Goal: Task Accomplishment & Management: Manage account settings

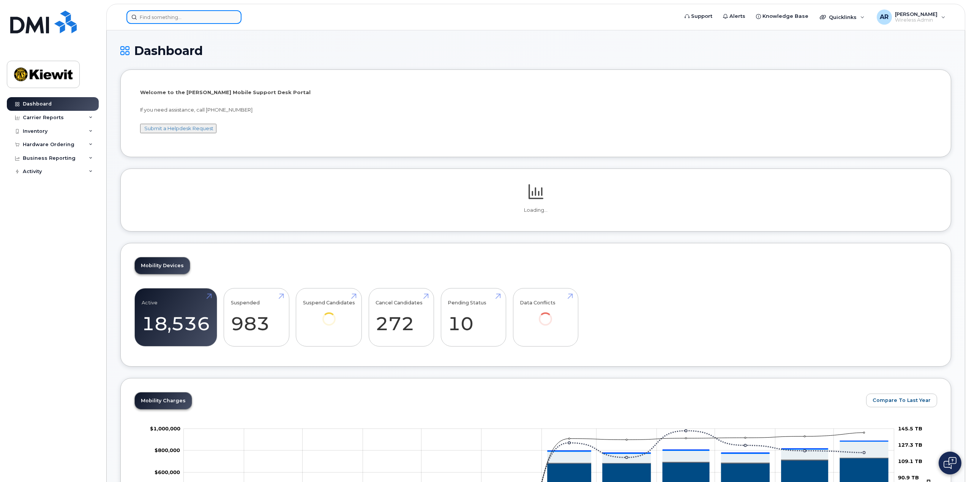
click at [164, 18] on input at bounding box center [183, 17] width 115 height 14
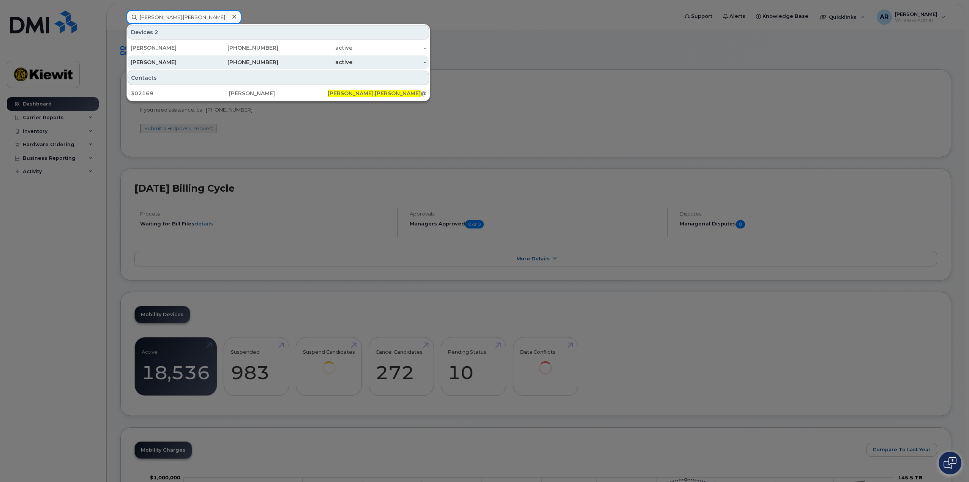
type input "Wayne.Hill"
click at [181, 65] on div "[PERSON_NAME]" at bounding box center [168, 62] width 74 height 8
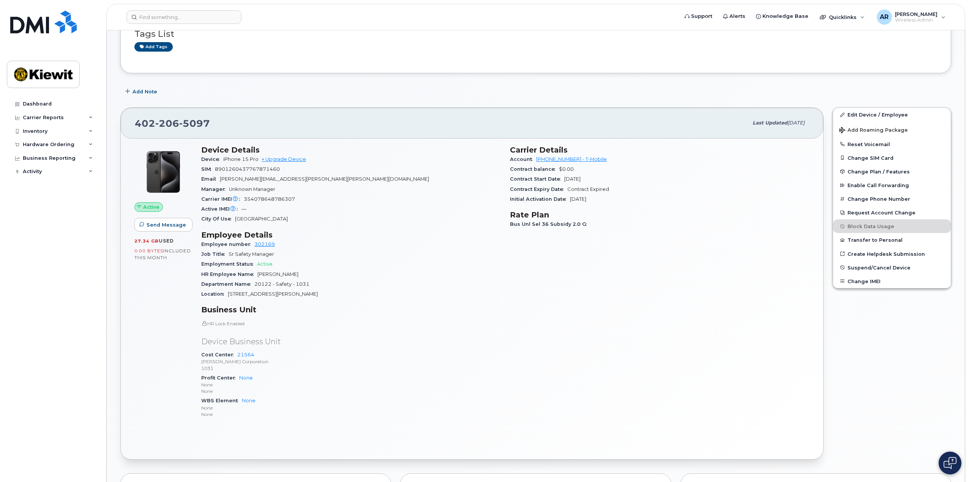
scroll to position [152, 0]
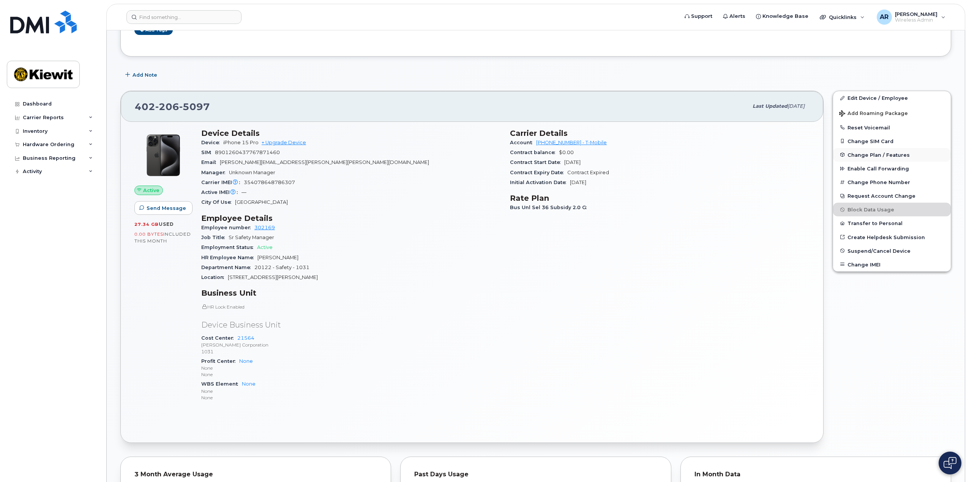
click at [888, 154] on span "Change Plan / Features" at bounding box center [878, 155] width 62 height 6
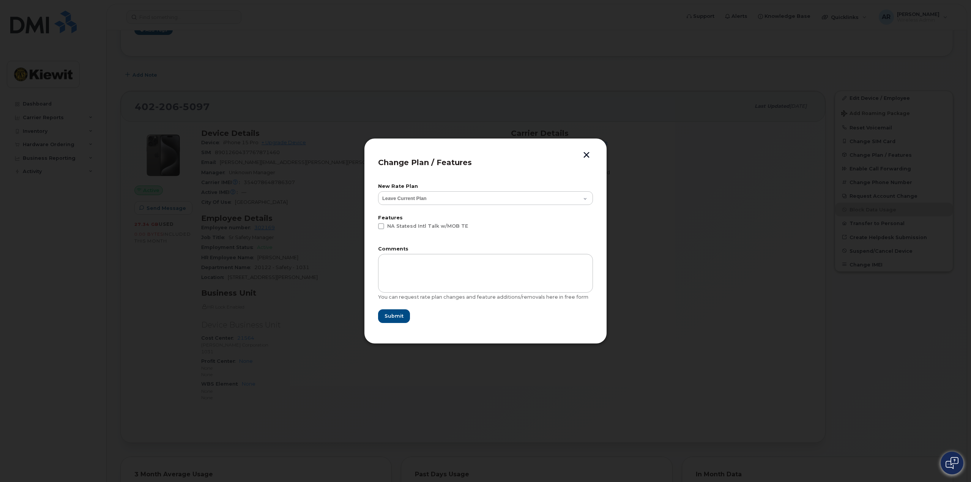
click at [574, 187] on label "New Rate Plan" at bounding box center [485, 186] width 215 height 5
click at [573, 195] on select "Leave Current Plan Bus Unl Phone Subsidy 2.0 B Bus Unl Sel 30 Subsidy 2.0 E Bus…" at bounding box center [485, 198] width 215 height 14
click at [584, 155] on button "button" at bounding box center [586, 156] width 11 height 8
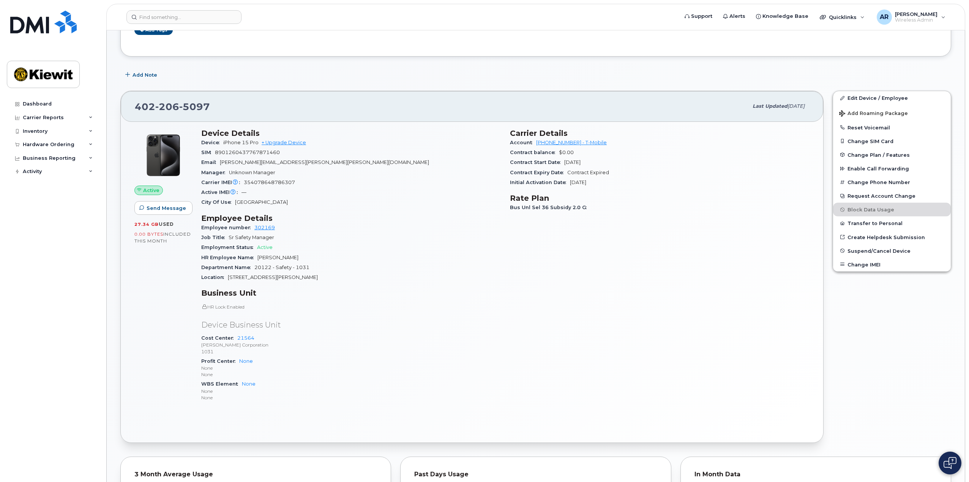
click at [518, 209] on span "Bus Unl Sel 36 Subsidy 2.0 G" at bounding box center [550, 208] width 80 height 6
copy div "Bus Unl Sel 36 Subsidy 2.0 G"
click at [561, 219] on div "Carrier Details Account [PHONE_NUMBER] - T-Mobile Contract balance $0.00 Contra…" at bounding box center [659, 268] width 309 height 289
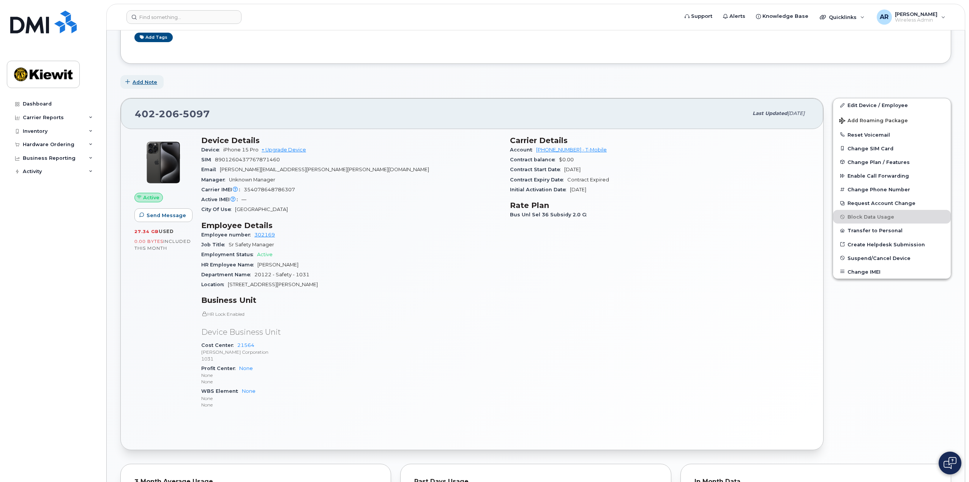
scroll to position [0, 0]
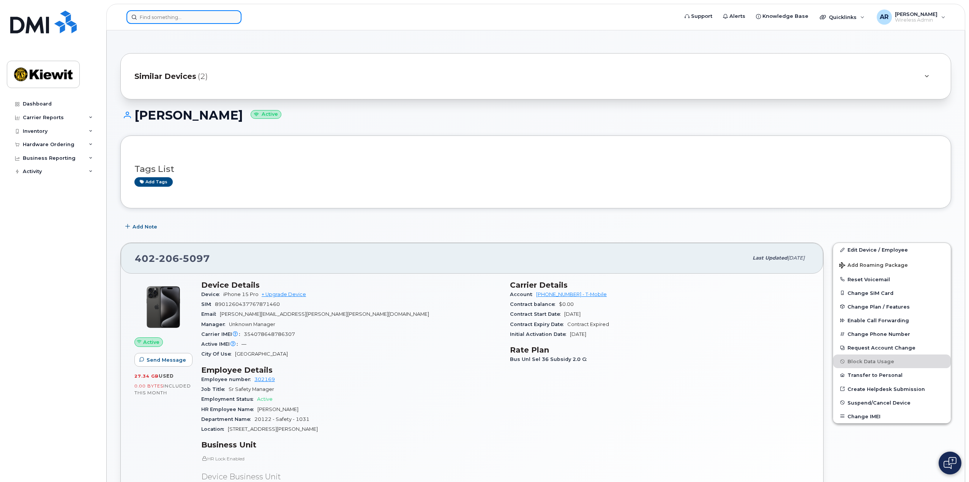
click at [161, 19] on input at bounding box center [183, 17] width 115 height 14
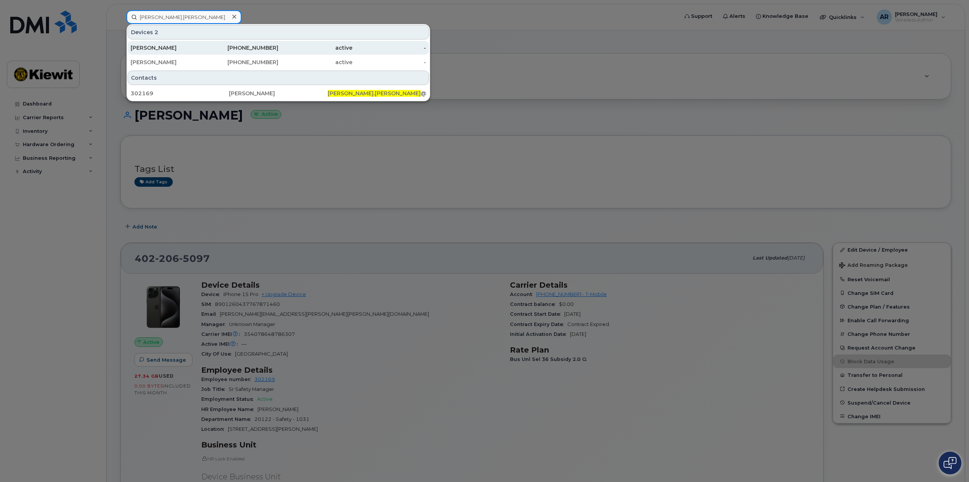
type input "wayne.hill"
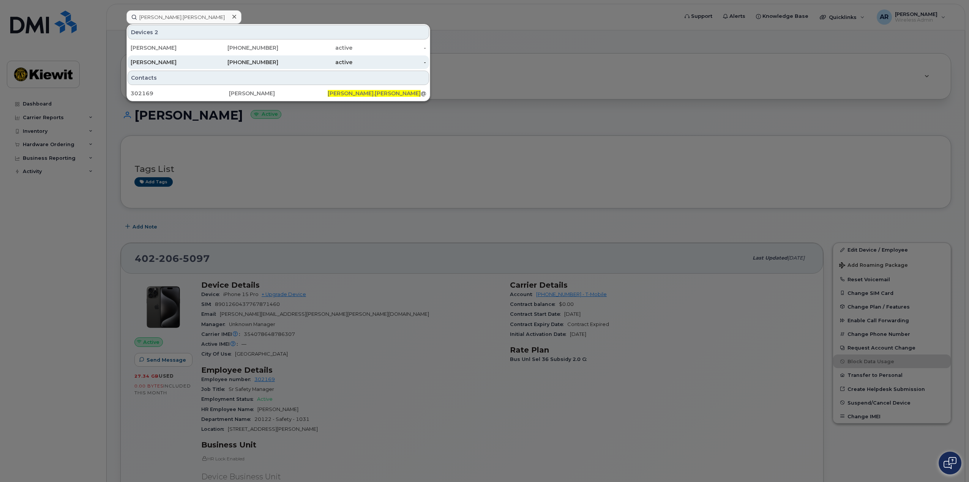
drag, startPoint x: 244, startPoint y: 47, endPoint x: 407, endPoint y: 58, distance: 163.6
click at [244, 47] on div "402-838-5198" at bounding box center [242, 48] width 74 height 8
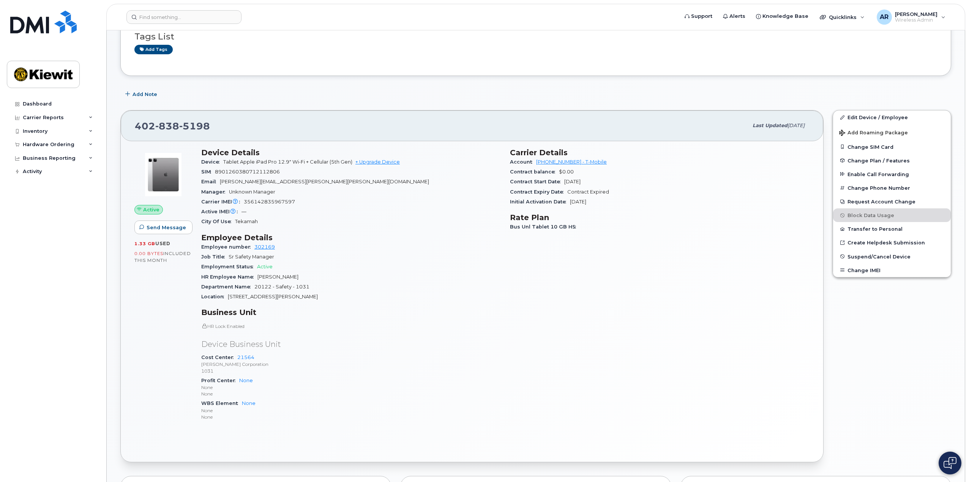
scroll to position [152, 0]
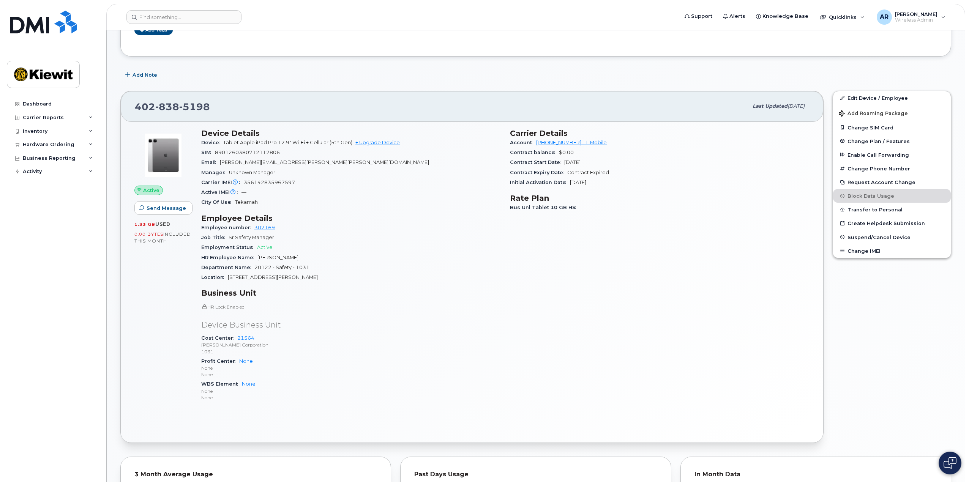
click at [543, 206] on span "Bus Unl Tablet 10 GB HS" at bounding box center [545, 208] width 70 height 6
click at [543, 205] on span "Bus Unl Tablet 10 GB HS" at bounding box center [545, 208] width 70 height 6
click at [401, 266] on div "Department Name 20122 - Safety - 1031" at bounding box center [351, 268] width 300 height 10
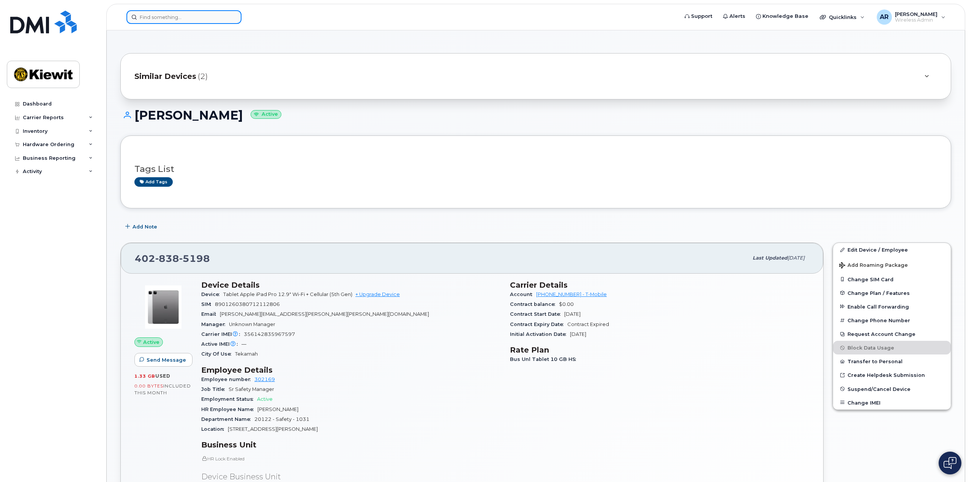
click at [203, 19] on input at bounding box center [183, 17] width 115 height 14
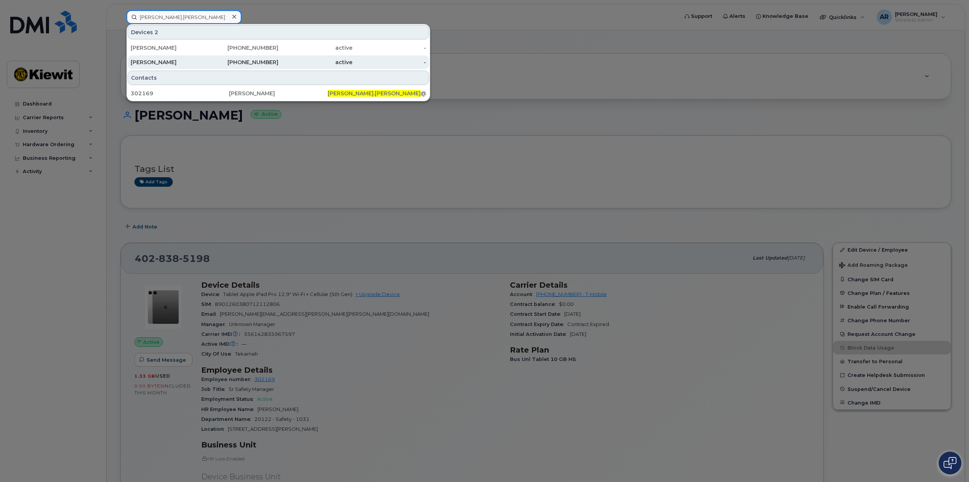
type input "wayne.hill"
click at [226, 65] on div "402-206-5097" at bounding box center [242, 62] width 74 height 8
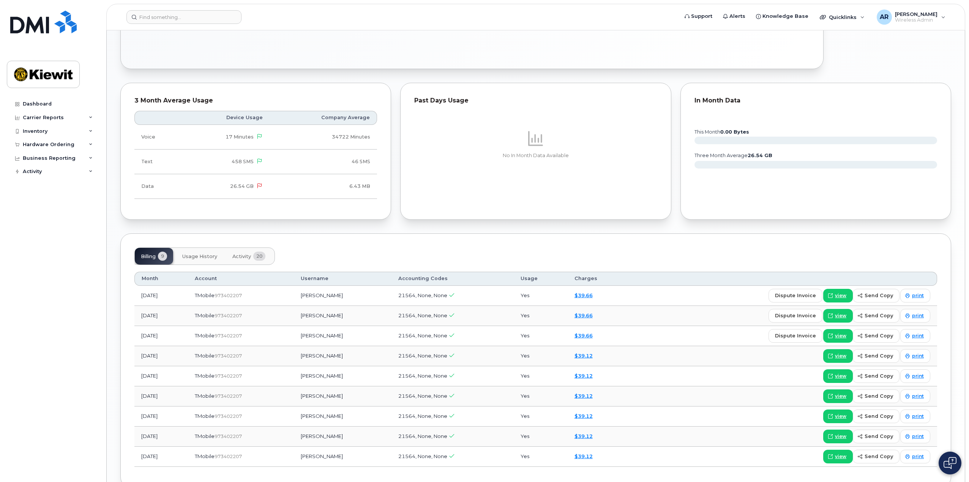
scroll to position [569, 0]
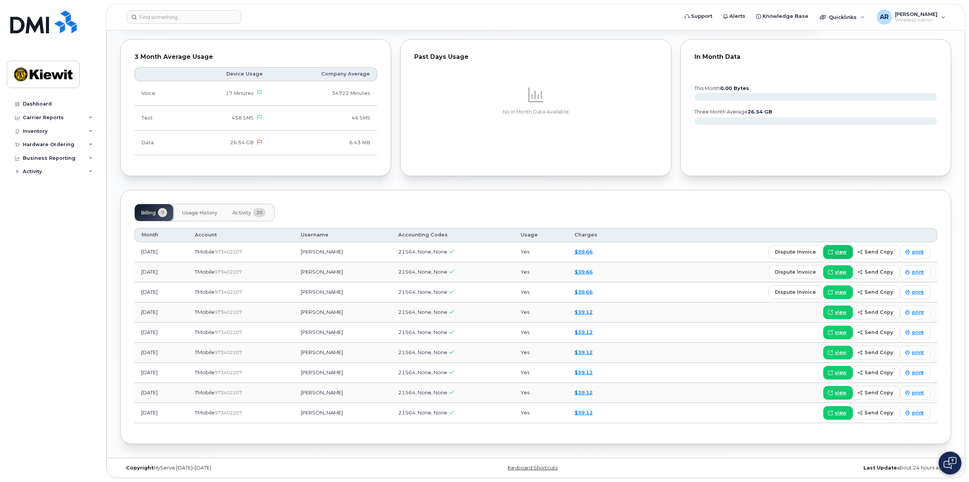
click at [843, 253] on span "view" at bounding box center [840, 252] width 11 height 7
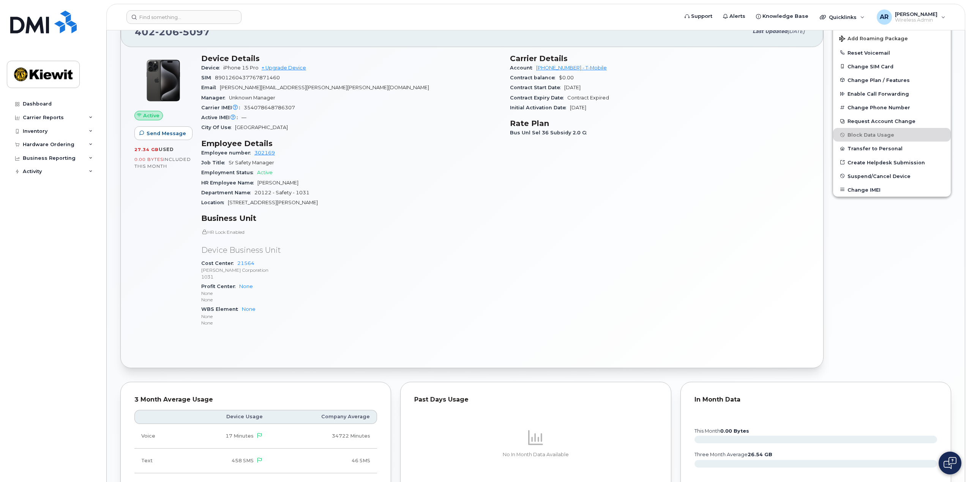
scroll to position [114, 0]
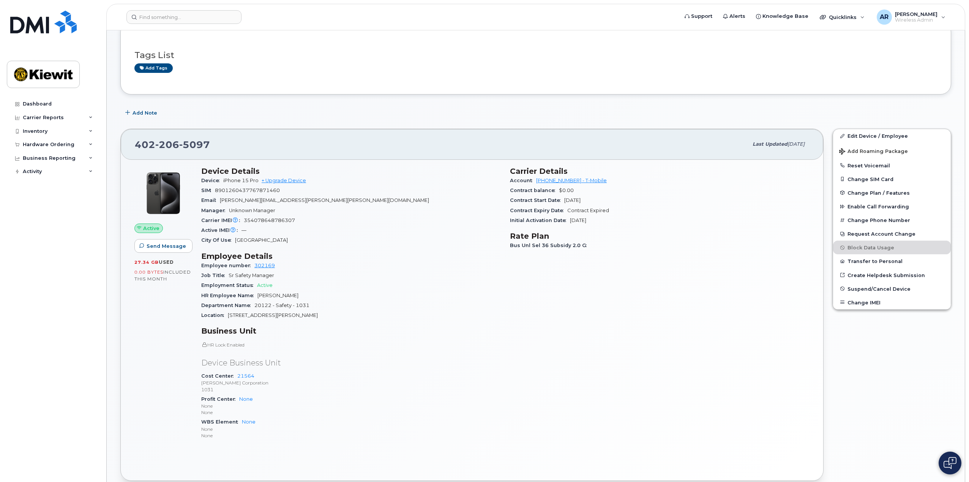
click at [358, 279] on div "Job Title Sr Safety Manager" at bounding box center [351, 276] width 300 height 10
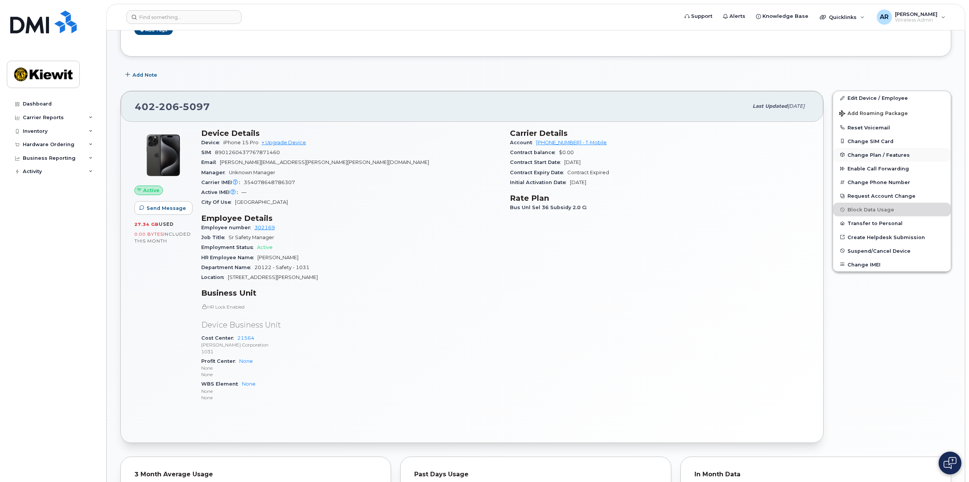
click at [865, 154] on span "Change Plan / Features" at bounding box center [878, 155] width 62 height 6
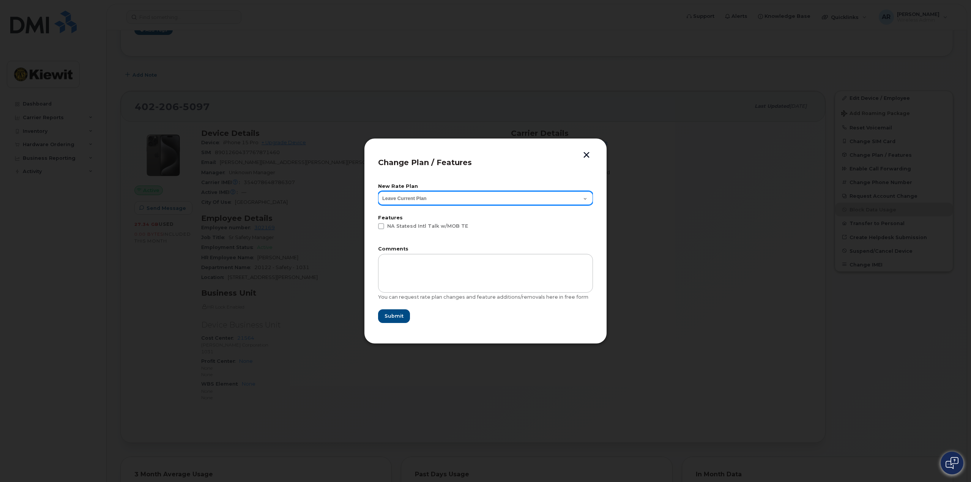
click at [428, 196] on select "Leave Current Plan Bus Unl Phone Subsidy 2.0 B Bus Unl Sel 30 Subsidy 2.0 E Bus…" at bounding box center [485, 198] width 215 height 14
click at [447, 195] on select "Leave Current Plan Bus Unl Phone Subsidy 2.0 B Bus Unl Sel 30 Subsidy 2.0 E Bus…" at bounding box center [485, 198] width 215 height 14
click at [480, 177] on div "New Rate Plan Leave Current Plan Bus Unl Phone Subsidy 2.0 B Bus Unl Sel 30 Sub…" at bounding box center [485, 253] width 215 height 153
click at [589, 152] on button "button" at bounding box center [586, 156] width 11 height 8
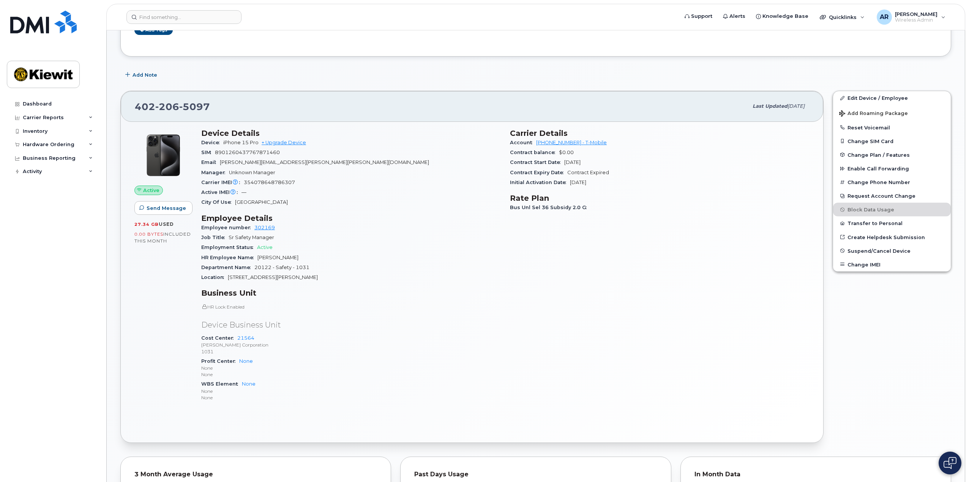
drag, startPoint x: 430, startPoint y: 315, endPoint x: 434, endPoint y: 298, distance: 17.8
click at [430, 315] on div "HR Lock Enabled Device Business Unit Cost Center 21564 [PERSON_NAME] Corporatio…" at bounding box center [351, 353] width 300 height 98
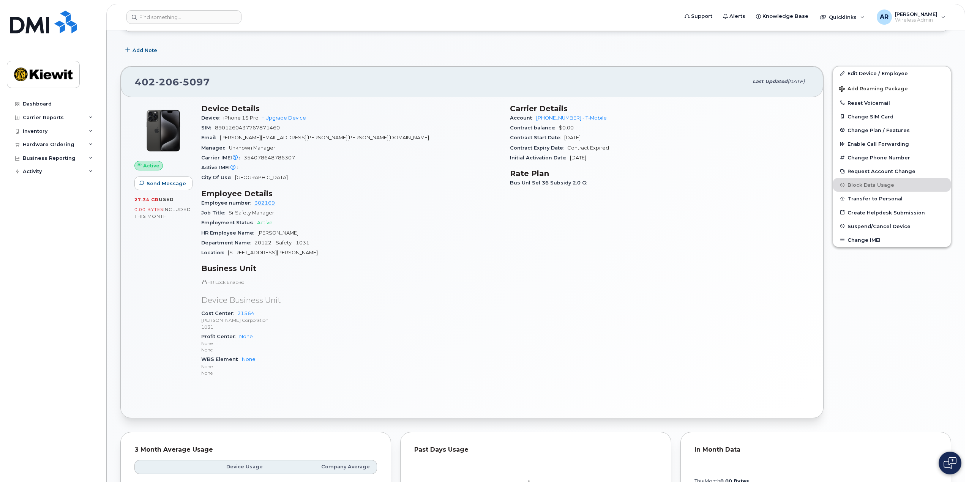
scroll to position [190, 0]
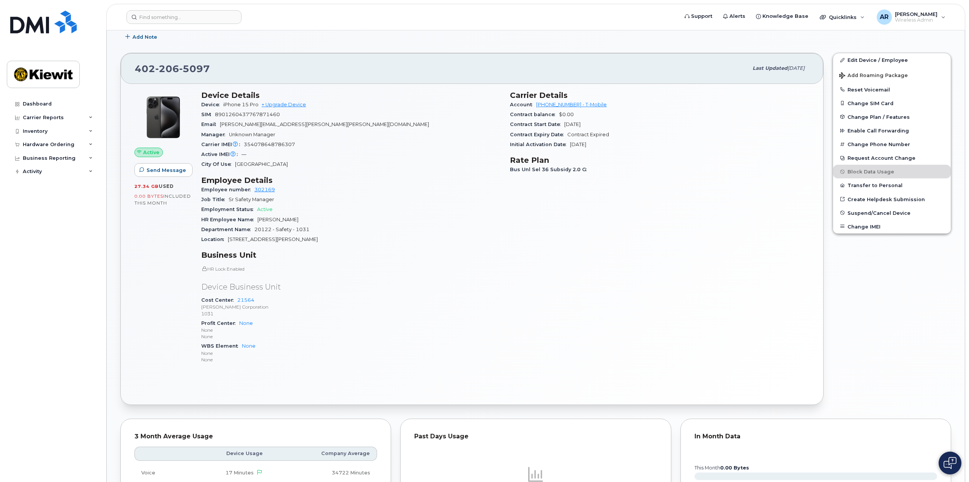
click at [510, 205] on div "Carrier Details Account [PHONE_NUMBER] - T-Mobile Contract balance $0.00 Contra…" at bounding box center [659, 230] width 309 height 289
click at [841, 297] on div "Edit Device / Employee Add Roaming Package Reset Voicemail Change SIM Card Chan…" at bounding box center [892, 228] width 128 height 361
click at [486, 312] on p "1031" at bounding box center [351, 314] width 300 height 6
